Goal: Transaction & Acquisition: Purchase product/service

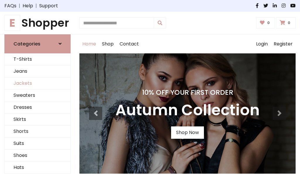
click at [38, 83] on link "Jackets" at bounding box center [38, 83] width 66 height 12
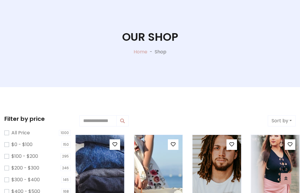
scroll to position [30, 0]
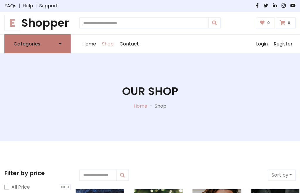
click at [38, 44] on h6 "Categories" at bounding box center [26, 44] width 27 height 6
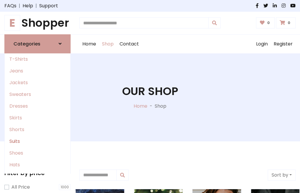
click at [38, 141] on link "Suits" at bounding box center [38, 141] width 66 height 12
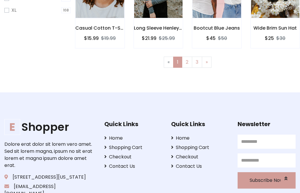
scroll to position [30, 0]
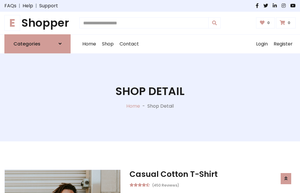
scroll to position [483, 0]
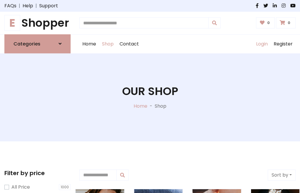
click at [262, 44] on link "Login" at bounding box center [262, 44] width 18 height 19
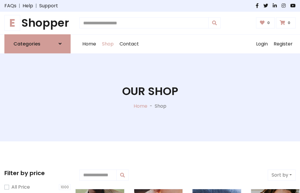
scroll to position [30, 0]
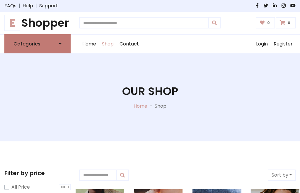
click at [60, 44] on icon at bounding box center [60, 43] width 3 height 5
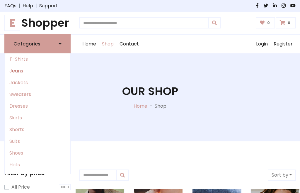
click at [38, 71] on link "Jeans" at bounding box center [38, 71] width 66 height 12
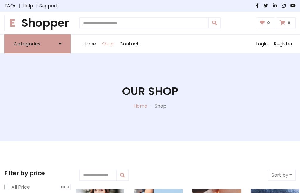
scroll to position [30, 0]
